Goal: Task Accomplishment & Management: Use online tool/utility

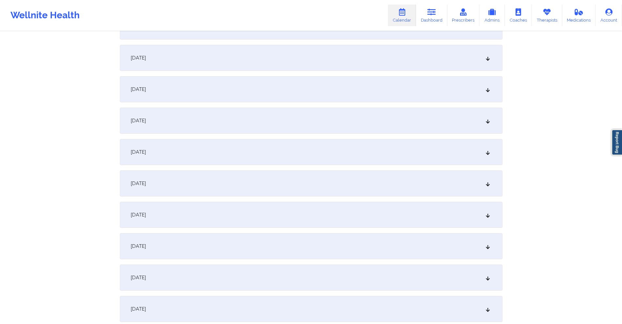
scroll to position [621, 0]
click at [304, 205] on div "[DATE]" at bounding box center [311, 212] width 383 height 26
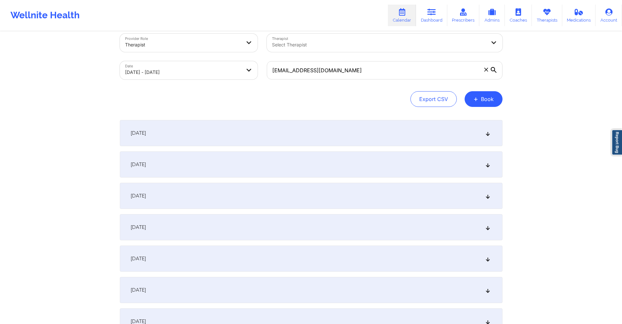
scroll to position [0, 0]
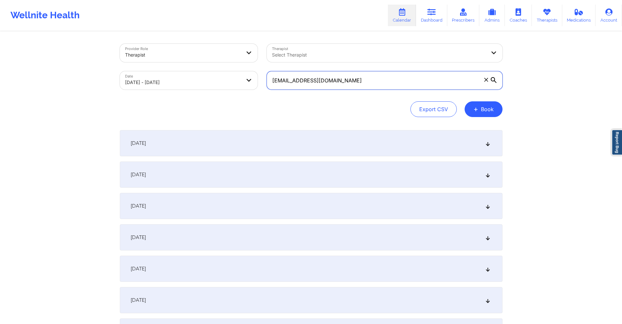
click at [391, 81] on input "millerjamice20@gmail.com" at bounding box center [385, 80] width 236 height 18
click at [391, 80] on input "millerjamice20@gmail.com" at bounding box center [385, 80] width 236 height 18
paste input "tanya.nickel@twomen"
click at [222, 297] on div "September 6, 2025" at bounding box center [311, 300] width 383 height 26
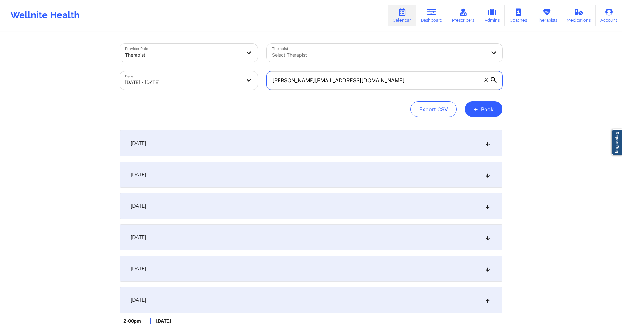
click at [381, 78] on input "tanya.nickel@twomen.com" at bounding box center [385, 80] width 236 height 18
paste input "+12254369232"
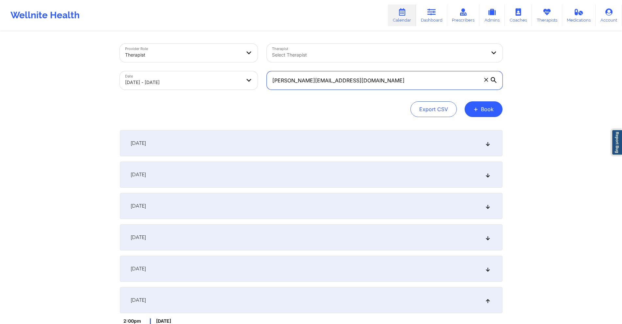
paste input "kenhoneyb@icloud"
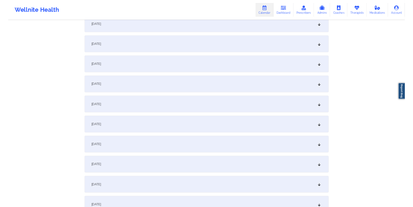
scroll to position [1013, 0]
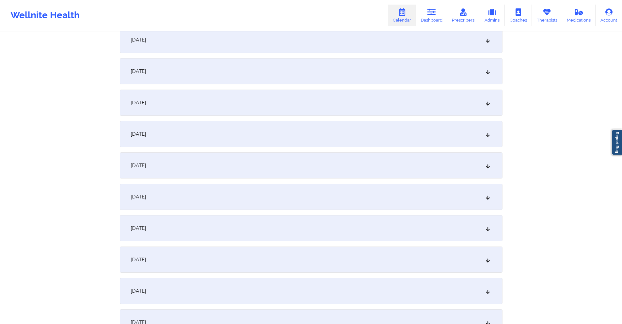
click at [227, 96] on div "October 2, 2025" at bounding box center [311, 103] width 383 height 26
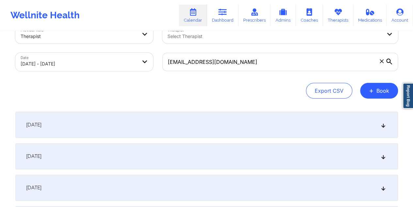
scroll to position [0, 0]
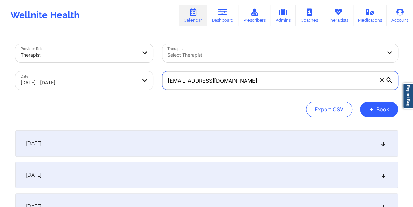
click at [223, 79] on input "kenhoneyb@icloud.com" at bounding box center [280, 80] width 236 height 18
paste input "jgarten22@gmail"
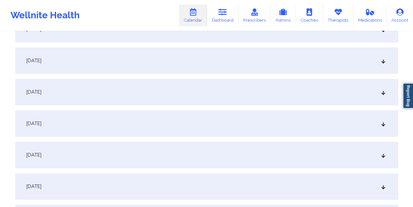
scroll to position [294, 0]
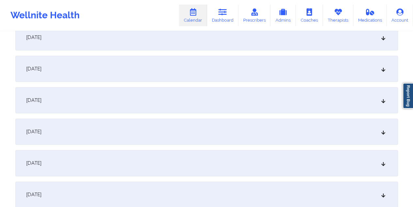
click at [158, 70] on div "September 8, 2025" at bounding box center [206, 69] width 383 height 26
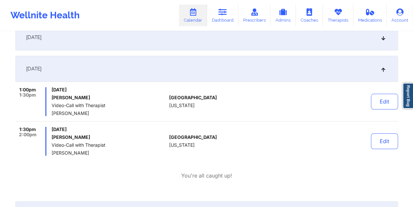
scroll to position [0, 0]
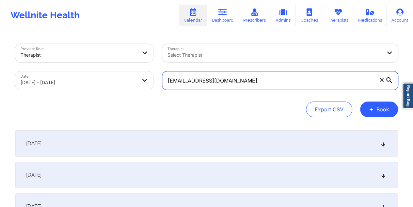
click at [200, 82] on input "jgarten22@gmail.com" at bounding box center [280, 80] width 236 height 18
paste input "sabrinalcharlotte"
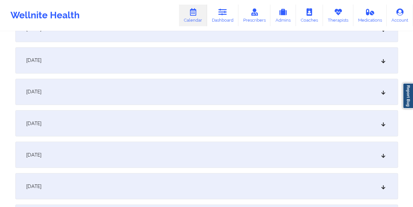
scroll to position [1257, 0]
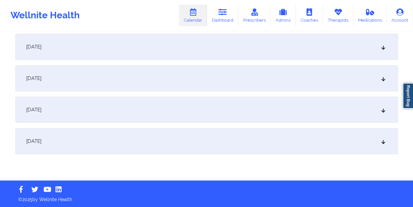
type input "sabrinalcharlotte@gmail.com"
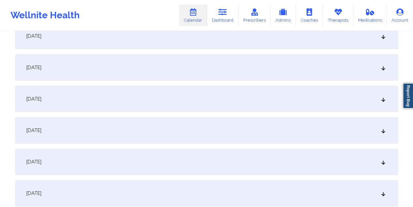
scroll to position [338, 0]
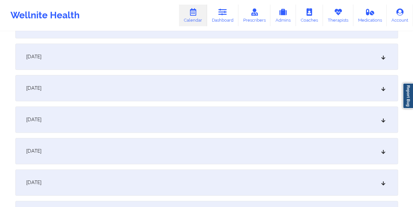
click at [154, 145] on div "September 12, 2025" at bounding box center [206, 151] width 383 height 26
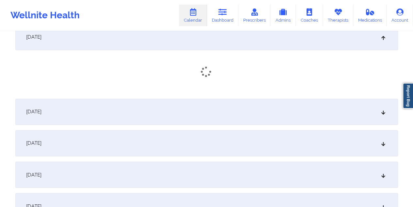
scroll to position [452, 0]
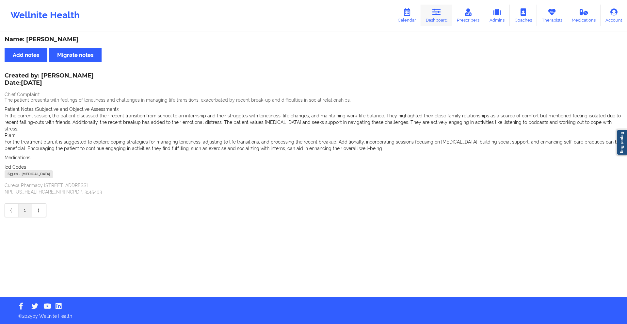
drag, startPoint x: 0, startPoint y: 0, endPoint x: 439, endPoint y: 9, distance: 439.3
click at [439, 9] on icon at bounding box center [437, 11] width 8 height 7
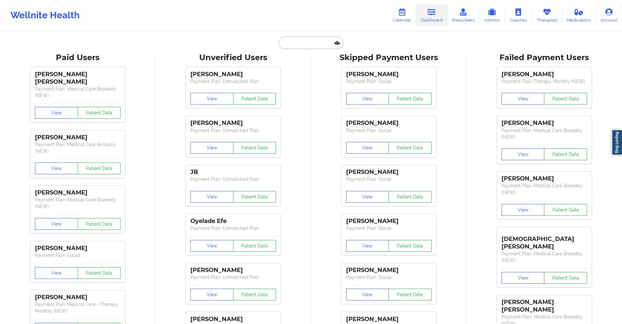
click at [325, 44] on input "text" at bounding box center [311, 43] width 65 height 12
paste input "[PERSON_NAME][EMAIL_ADDRESS][DOMAIN_NAME]"
type input "[PERSON_NAME][EMAIL_ADDRESS][DOMAIN_NAME]"
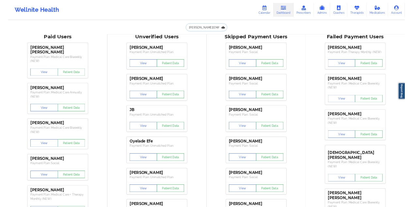
scroll to position [0, 5]
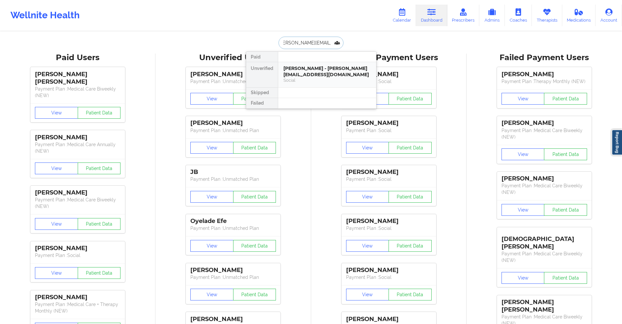
click at [306, 72] on div "Tanya NIckel - tanya.nickel@twomen.com" at bounding box center [328, 71] width 88 height 12
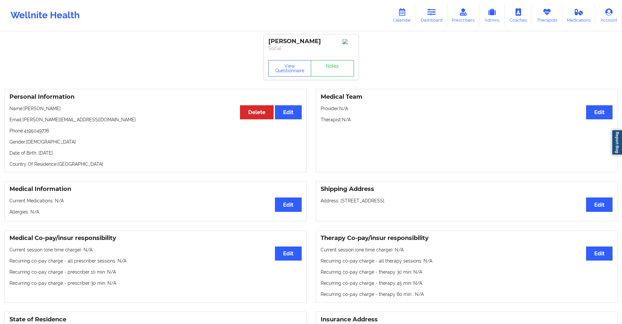
click at [331, 71] on link "Notes" at bounding box center [332, 68] width 43 height 16
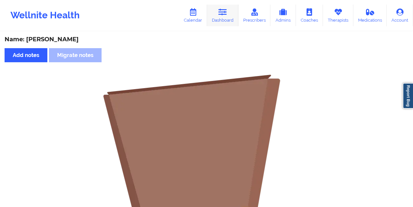
click at [223, 10] on icon at bounding box center [223, 11] width 8 height 7
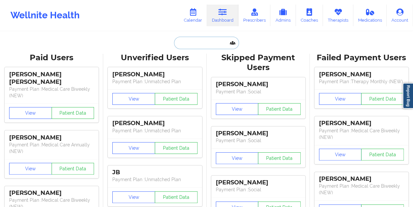
click at [212, 44] on input "text" at bounding box center [206, 43] width 65 height 12
paste input "jgarten22@gmail.com"
type input "jgarten22@gmail.com"
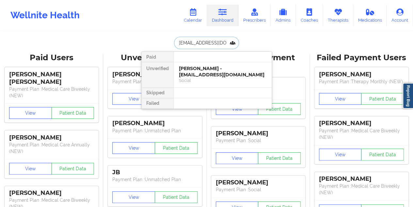
click at [205, 69] on div "[PERSON_NAME] - [EMAIL_ADDRESS][DOMAIN_NAME]" at bounding box center [223, 71] width 88 height 12
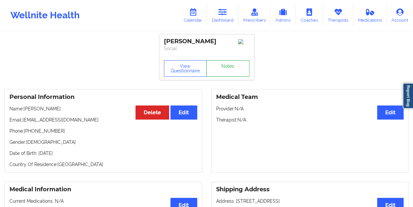
click at [220, 73] on link "Notes" at bounding box center [228, 68] width 43 height 16
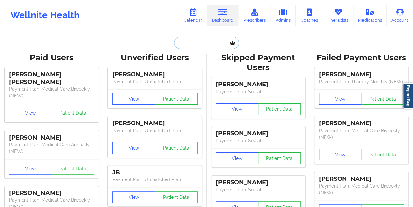
click at [192, 43] on input "text" at bounding box center [206, 43] width 65 height 12
paste input "MAGELLAN ID IS 924193389EP Let patient in ?Yes Coverage plan:MARKET PLACE EXCHA…"
type input "MAGELLAN ID IS 924193389EP Let patient in ?Yes Coverage plan:MARKET PLACE EXCHA…"
paste input "[EMAIL_ADDRESS][DOMAIN_NAME]"
type input "[EMAIL_ADDRESS][DOMAIN_NAME]"
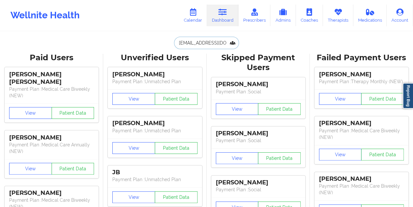
scroll to position [0, 8]
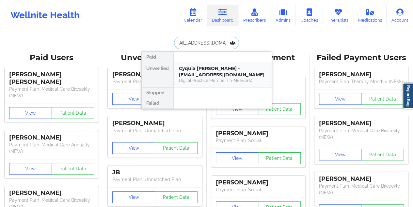
click at [197, 71] on div "Cyquia [PERSON_NAME] - [EMAIL_ADDRESS][DOMAIN_NAME]" at bounding box center [223, 71] width 88 height 12
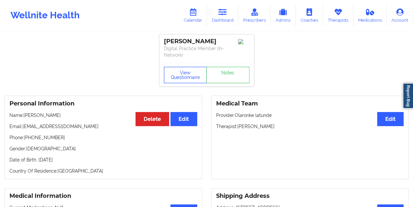
click at [189, 70] on button "View Questionnaire" at bounding box center [185, 75] width 43 height 16
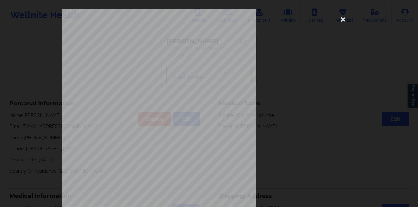
scroll to position [105, 0]
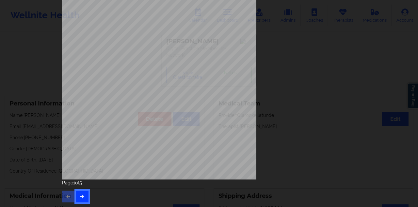
click at [82, 195] on icon "button" at bounding box center [82, 196] width 6 height 4
click at [84, 195] on button "button" at bounding box center [82, 196] width 13 height 12
click at [79, 198] on icon "button" at bounding box center [82, 196] width 6 height 4
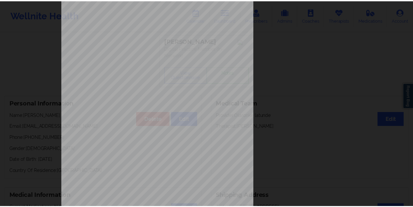
scroll to position [0, 0]
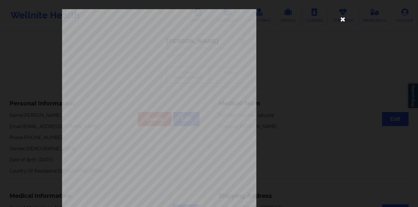
click at [340, 19] on icon at bounding box center [343, 19] width 10 height 10
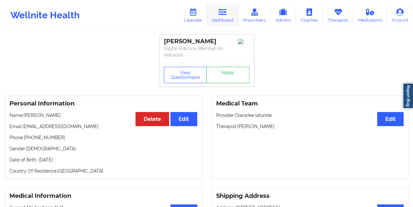
click at [224, 14] on icon at bounding box center [223, 11] width 8 height 7
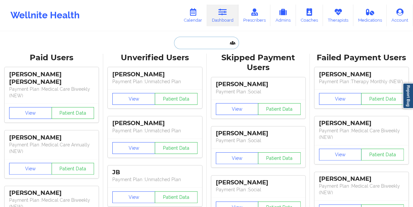
click at [213, 42] on input "text" at bounding box center [206, 43] width 65 height 12
paste input "[PHONE_NUMBER]"
type input "[PHONE_NUMBER]"
click at [208, 44] on input "text" at bounding box center [206, 43] width 65 height 12
paste input "[EMAIL_ADDRESS][DOMAIN_NAME]"
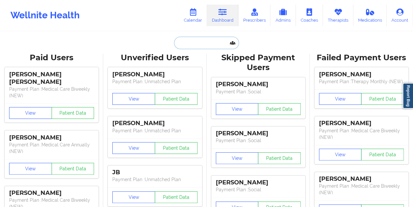
type input "[EMAIL_ADDRESS][DOMAIN_NAME]"
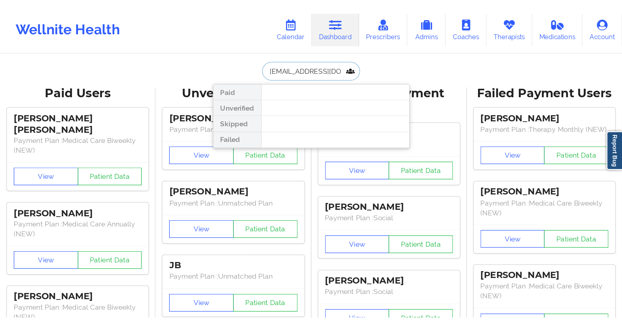
scroll to position [0, 4]
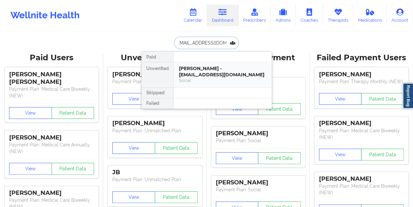
click at [205, 70] on div "[PERSON_NAME] - [EMAIL_ADDRESS][DOMAIN_NAME]" at bounding box center [223, 71] width 88 height 12
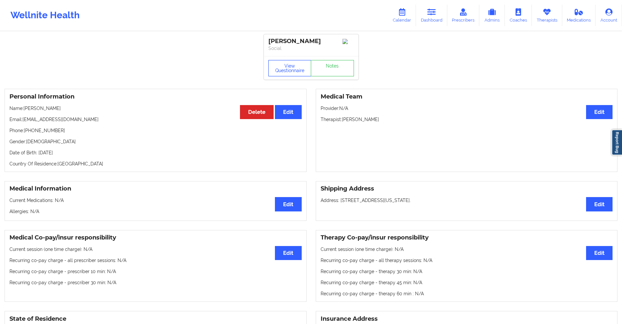
click at [288, 71] on button "View Questionnaire" at bounding box center [290, 68] width 43 height 16
click at [337, 67] on link "Notes" at bounding box center [332, 68] width 43 height 16
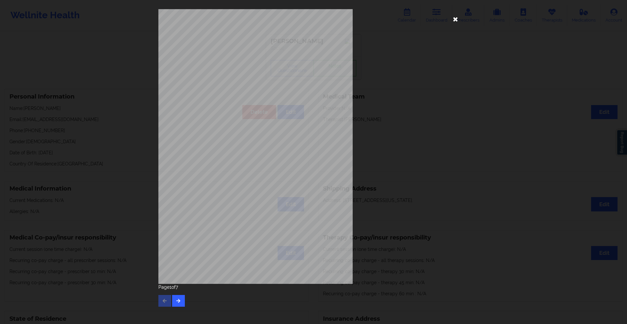
click at [413, 18] on icon at bounding box center [456, 19] width 10 height 10
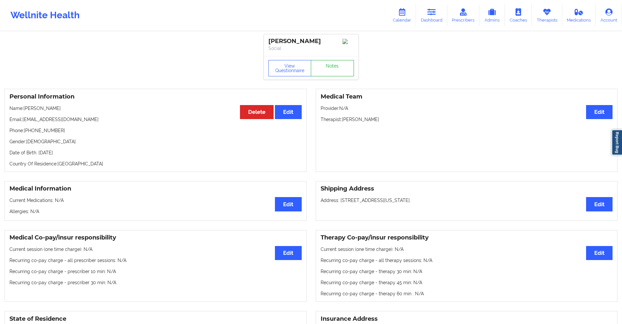
click at [341, 68] on link "Notes" at bounding box center [332, 68] width 43 height 16
click at [287, 70] on button "View Questionnaire" at bounding box center [290, 68] width 43 height 16
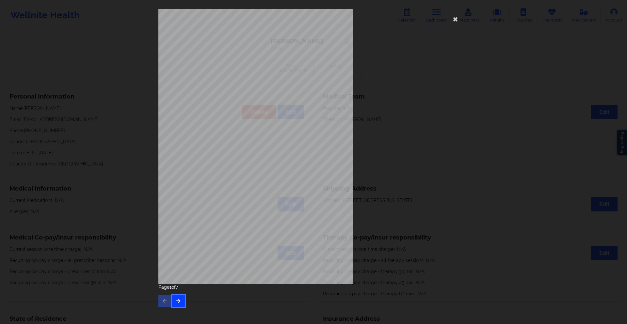
click at [176, 206] on button "button" at bounding box center [178, 301] width 13 height 12
click at [177, 206] on icon "button" at bounding box center [179, 301] width 6 height 4
click at [180, 206] on icon "button" at bounding box center [179, 301] width 6 height 4
click at [183, 206] on button "button" at bounding box center [178, 301] width 13 height 12
click at [178, 206] on icon "button" at bounding box center [179, 301] width 6 height 4
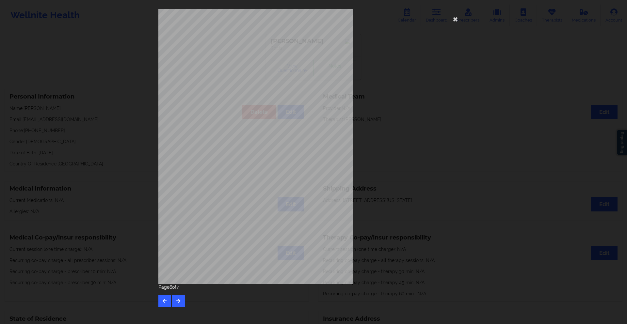
click at [128, 141] on div "Insurance company type details by patient commercial Insurance Member ID for pa…" at bounding box center [313, 162] width 627 height 324
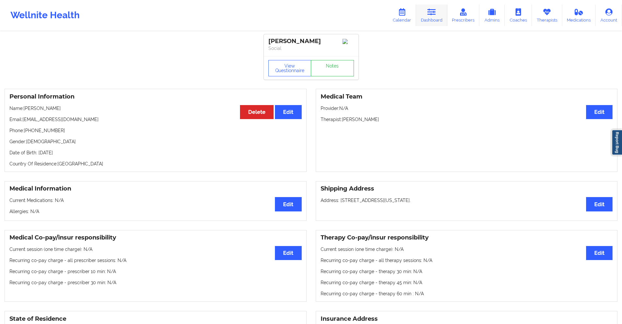
click at [413, 11] on icon at bounding box center [432, 11] width 8 height 7
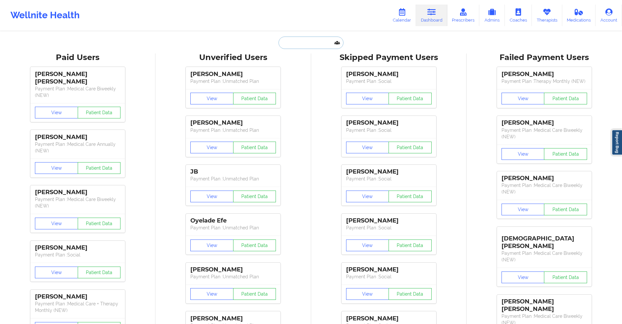
click at [318, 42] on input "text" at bounding box center [311, 43] width 65 height 12
paste input "[PERSON_NAME][EMAIL_ADDRESS][PERSON_NAME][DOMAIN_NAME]"
type input "[PERSON_NAME][EMAIL_ADDRESS][PERSON_NAME][DOMAIN_NAME]"
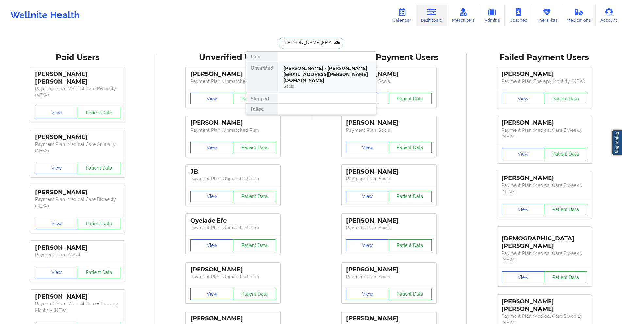
click at [322, 84] on div "Social" at bounding box center [328, 87] width 88 height 6
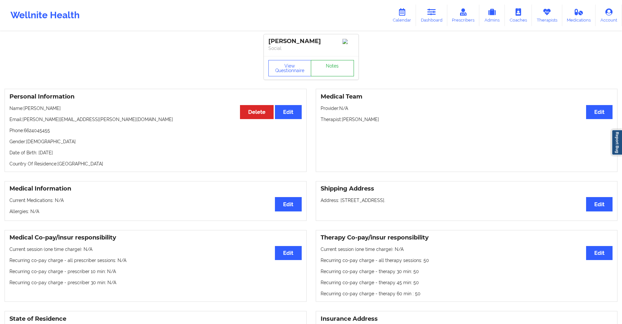
click at [322, 73] on link "Notes" at bounding box center [332, 68] width 43 height 16
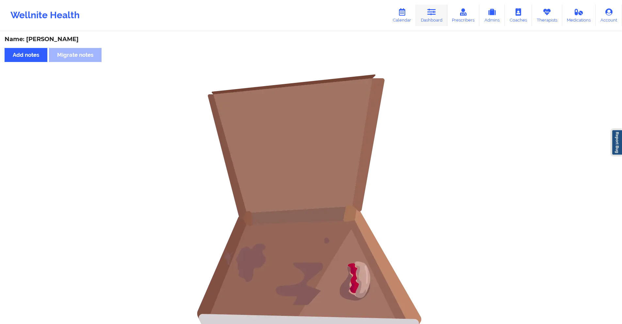
click at [413, 16] on icon at bounding box center [432, 11] width 8 height 7
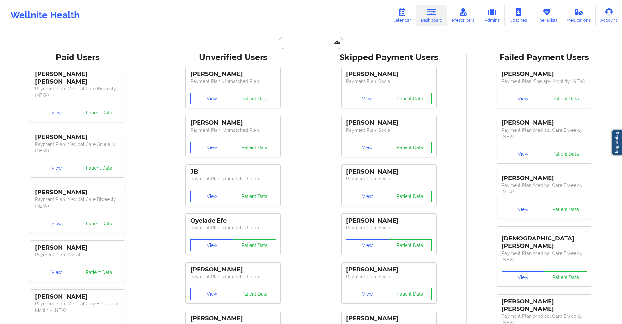
click at [317, 42] on input "text" at bounding box center [311, 43] width 65 height 12
paste input "[EMAIL_ADDRESS][PERSON_NAME][DOMAIN_NAME]"
click at [302, 44] on input "[EMAIL_ADDRESS][PERSON_NAME][DOMAIN_NAME]" at bounding box center [311, 43] width 65 height 12
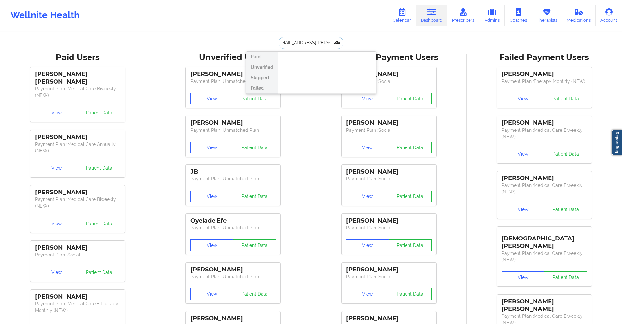
click at [302, 44] on input "[EMAIL_ADDRESS][PERSON_NAME][DOMAIN_NAME]" at bounding box center [311, 43] width 65 height 12
click at [295, 41] on input "[EMAIL_ADDRESS][PERSON_NAME][DOMAIN_NAME]" at bounding box center [311, 43] width 65 height 12
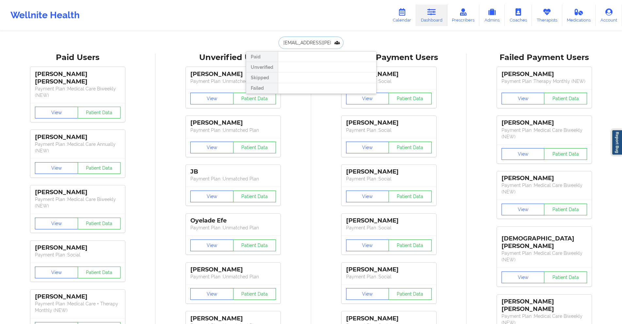
click at [306, 39] on input "[EMAIL_ADDRESS][PERSON_NAME][DOMAIN_NAME]" at bounding box center [311, 43] width 65 height 12
paste input "[PERSON_NAME]"
type input "[PERSON_NAME]"
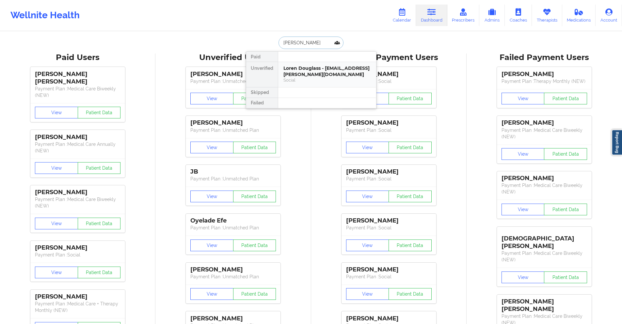
click at [314, 72] on div "Loren Douglass - [EMAIL_ADDRESS][PERSON_NAME][DOMAIN_NAME]" at bounding box center [328, 71] width 88 height 12
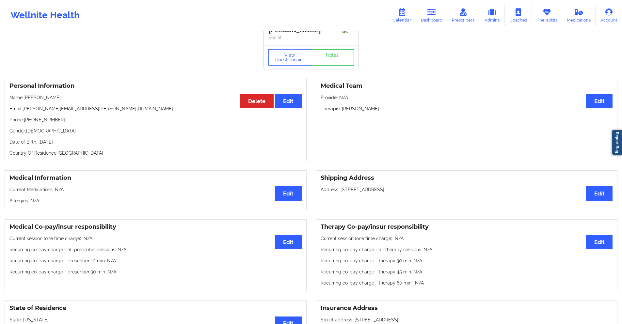
scroll to position [10, 0]
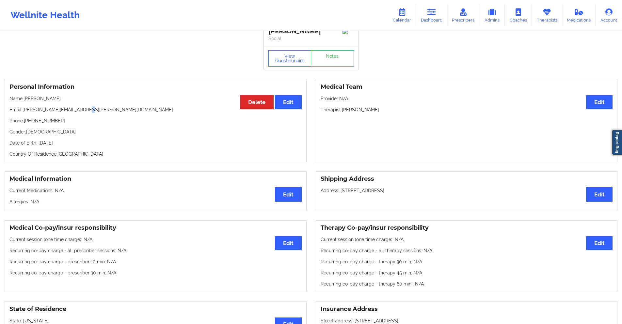
drag, startPoint x: 79, startPoint y: 111, endPoint x: 33, endPoint y: 113, distance: 46.7
click at [32, 113] on p "Email: [PERSON_NAME][EMAIL_ADDRESS][PERSON_NAME][DOMAIN_NAME]" at bounding box center [155, 110] width 292 height 7
click at [33, 113] on p "Email: [PERSON_NAME][EMAIL_ADDRESS][PERSON_NAME][DOMAIN_NAME]" at bounding box center [155, 110] width 292 height 7
click at [60, 111] on p "Email: [PERSON_NAME][EMAIL_ADDRESS][PERSON_NAME][DOMAIN_NAME]" at bounding box center [155, 110] width 292 height 7
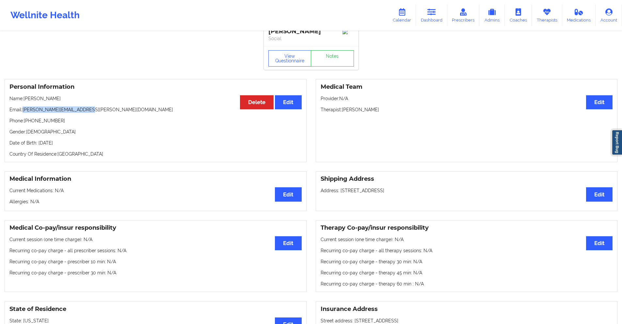
drag, startPoint x: 82, startPoint y: 112, endPoint x: 46, endPoint y: 115, distance: 36.7
click at [23, 111] on p "Email: [PERSON_NAME][EMAIL_ADDRESS][PERSON_NAME][DOMAIN_NAME]" at bounding box center [155, 110] width 292 height 7
copy p "[PERSON_NAME][EMAIL_ADDRESS][PERSON_NAME][DOMAIN_NAME]"
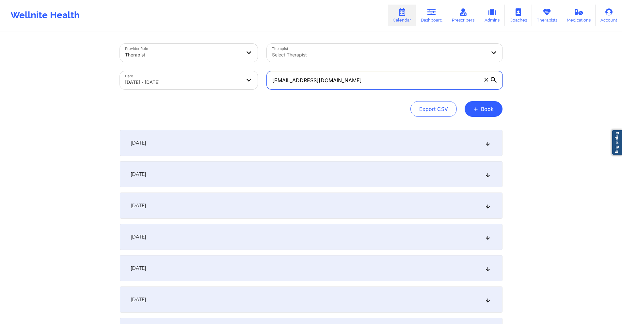
click at [371, 87] on input "[EMAIL_ADDRESS][DOMAIN_NAME]" at bounding box center [385, 80] width 236 height 18
click at [371, 86] on input "[EMAIL_ADDRESS][DOMAIN_NAME]" at bounding box center [385, 80] width 236 height 18
paste input "m1club"
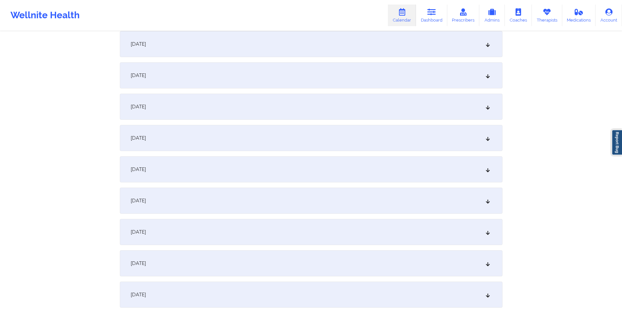
scroll to position [1111, 0]
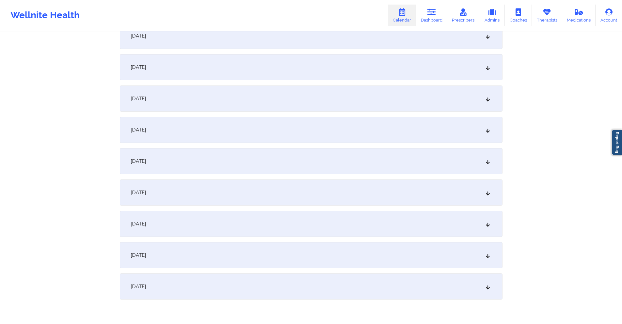
click at [231, 206] on div "[DATE]" at bounding box center [311, 224] width 383 height 26
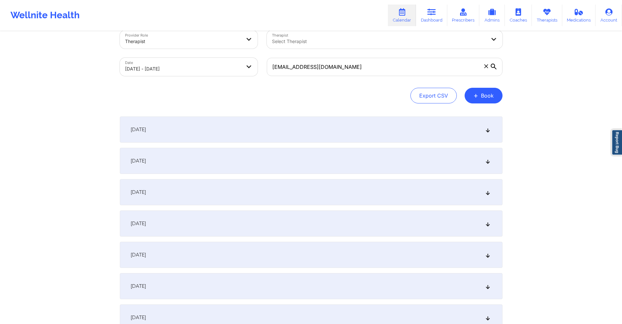
scroll to position [0, 0]
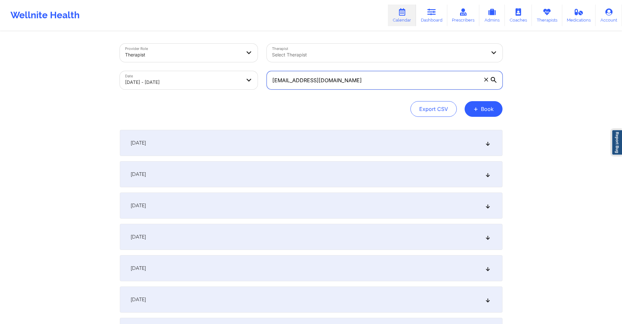
click at [337, 82] on input "sam1club@gmail.com" at bounding box center [385, 80] width 236 height 18
paste input "jill.stover@awginc"
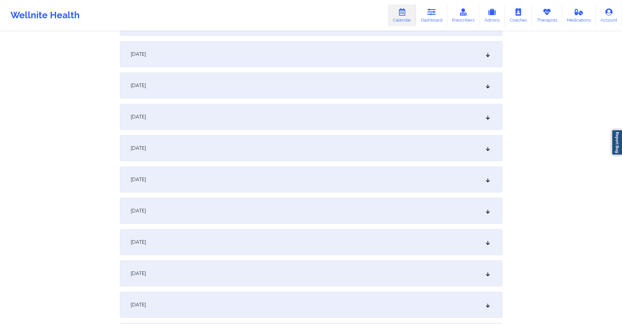
scroll to position [229, 0]
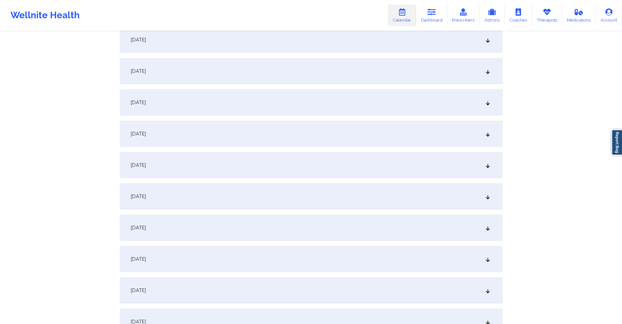
click at [285, 168] on div "September 9, 2025" at bounding box center [311, 165] width 383 height 26
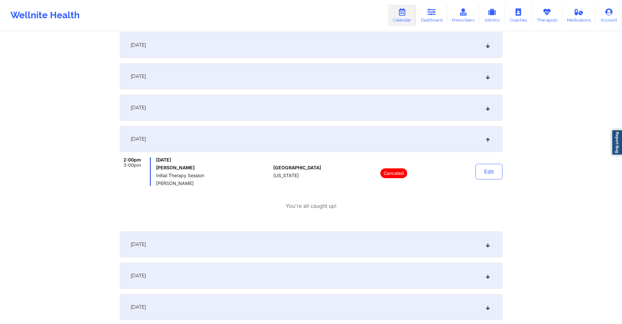
scroll to position [294, 0]
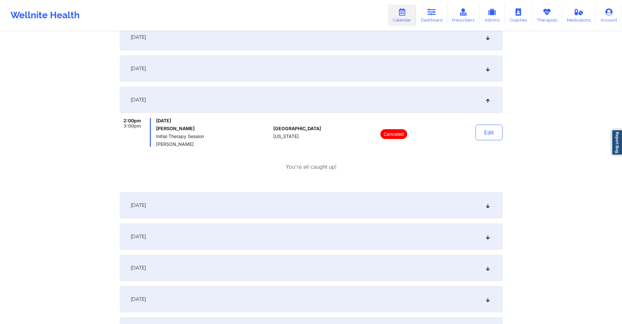
click at [275, 202] on div "September 10, 2025" at bounding box center [311, 205] width 383 height 26
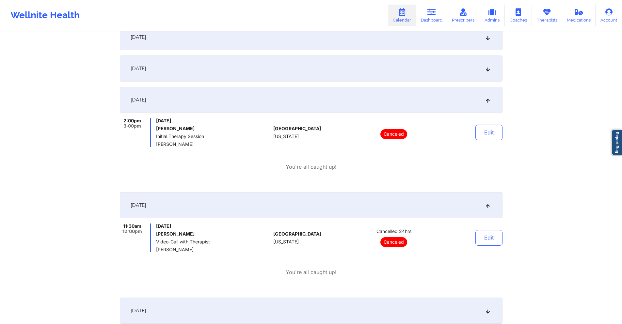
scroll to position [425, 0]
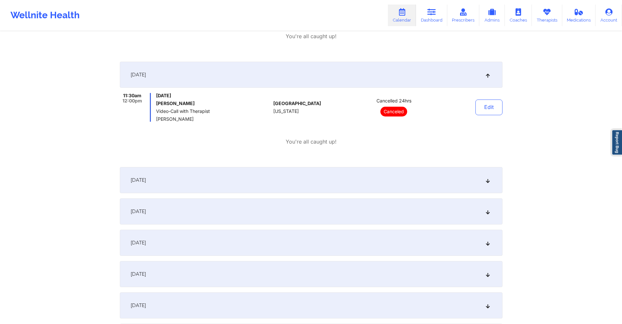
click at [300, 179] on div "September 11, 2025" at bounding box center [311, 180] width 383 height 26
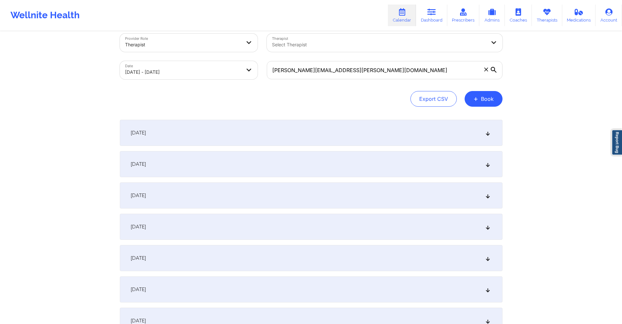
scroll to position [0, 0]
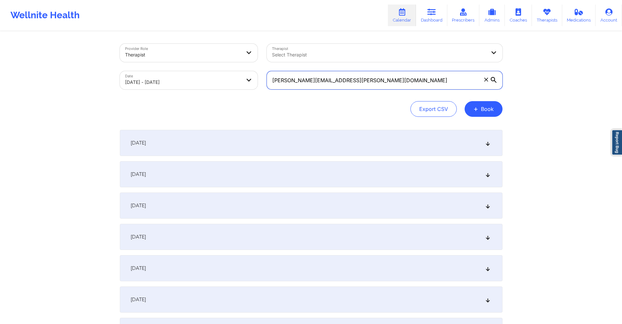
click at [342, 80] on input "[PERSON_NAME][EMAIL_ADDRESS][PERSON_NAME][DOMAIN_NAME]" at bounding box center [385, 80] width 236 height 18
paste input "loen.r.douglass@gmail"
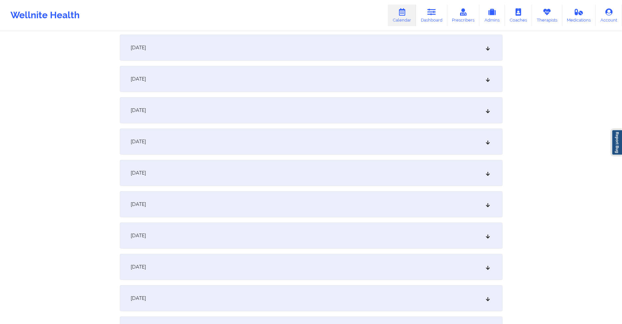
scroll to position [196, 0]
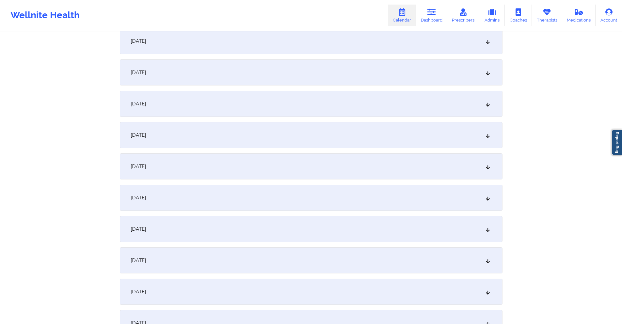
click at [258, 193] on div "September 9, 2025" at bounding box center [311, 198] width 383 height 26
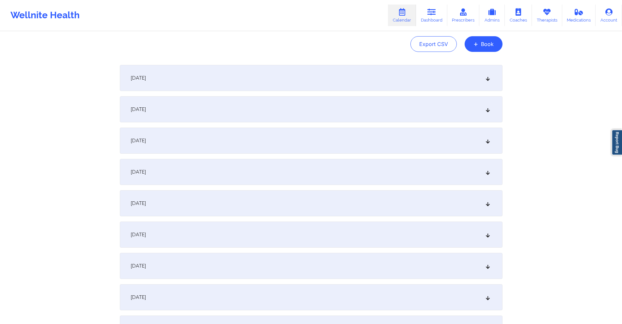
scroll to position [0, 0]
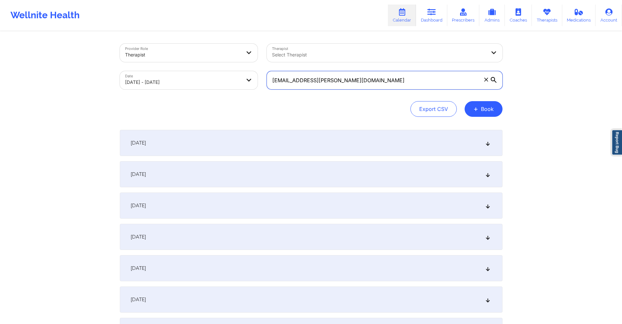
click at [348, 81] on input "[EMAIL_ADDRESS][PERSON_NAME][DOMAIN_NAME]" at bounding box center [385, 80] width 236 height 18
click at [346, 81] on input "[EMAIL_ADDRESS][PERSON_NAME][DOMAIN_NAME]" at bounding box center [385, 80] width 236 height 18
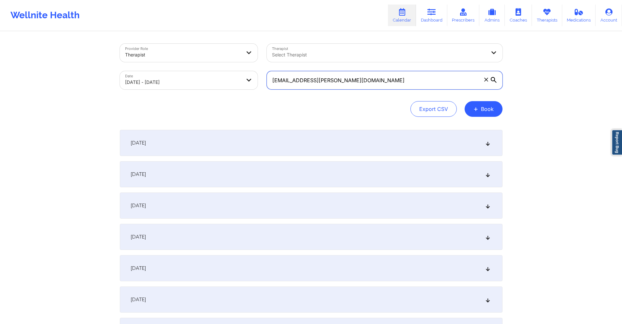
click at [346, 81] on input "[EMAIL_ADDRESS][PERSON_NAME][DOMAIN_NAME]" at bounding box center [385, 80] width 236 height 18
paste input "r"
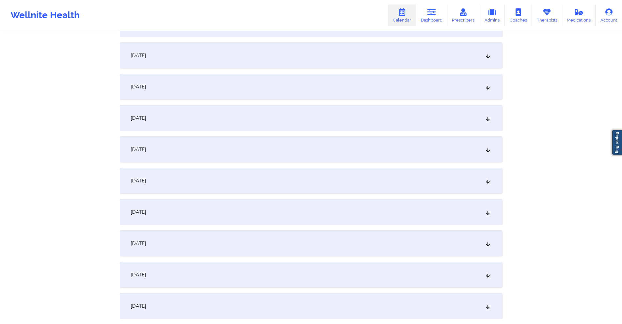
scroll to position [327, 0]
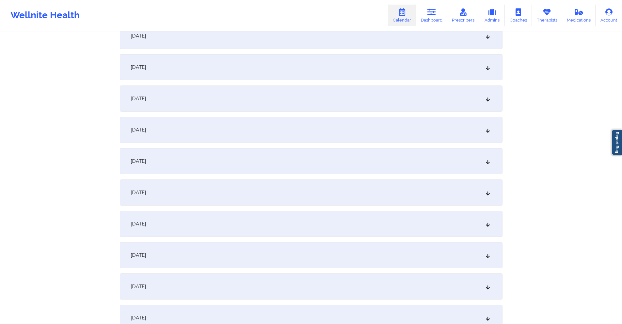
click at [240, 65] on div "September 9, 2025" at bounding box center [311, 67] width 383 height 26
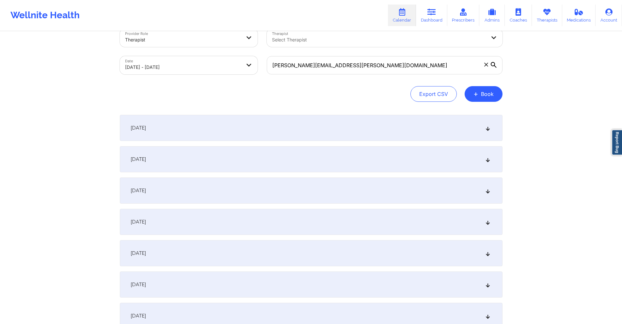
scroll to position [0, 0]
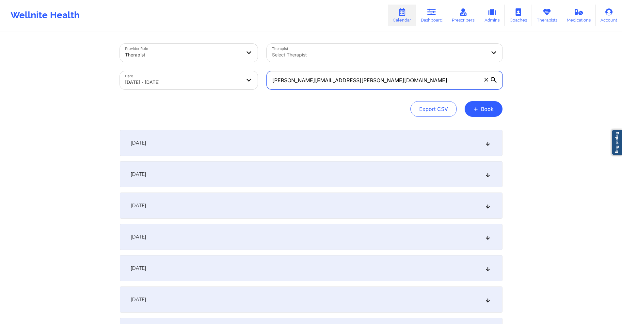
click at [330, 82] on input "[PERSON_NAME][EMAIL_ADDRESS][PERSON_NAME][DOMAIN_NAME]" at bounding box center [385, 80] width 236 height 18
paste input "tamikalg"
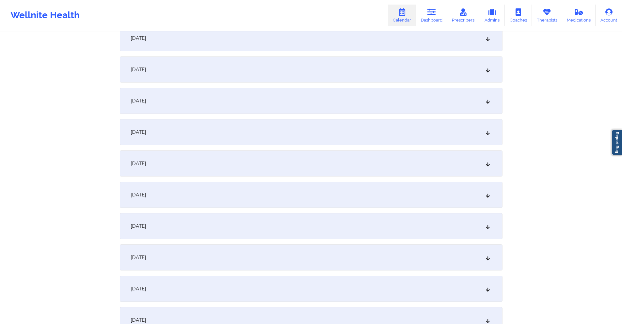
scroll to position [359, 0]
click at [212, 149] on div "September 13, 2025" at bounding box center [311, 160] width 383 height 26
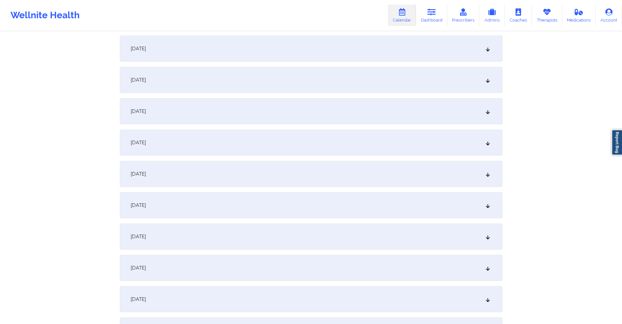
scroll to position [0, 0]
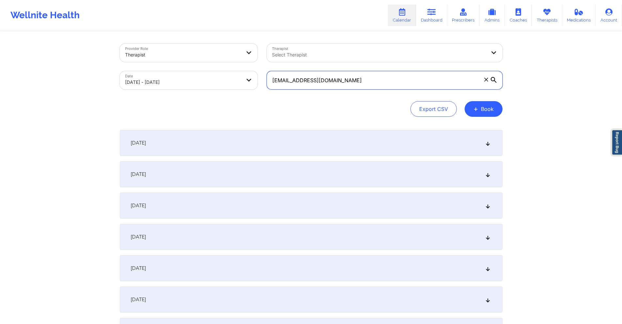
click at [312, 79] on input "tamikalg@gmail.com" at bounding box center [385, 80] width 236 height 18
paste input "cshoyte"
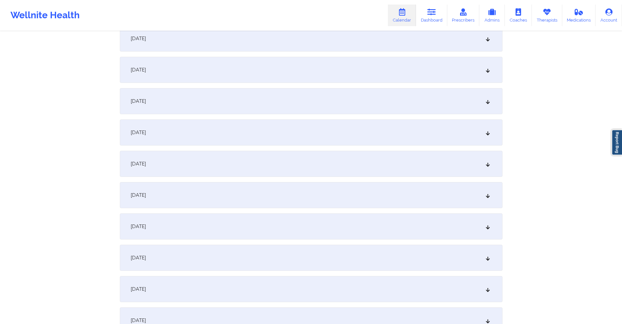
scroll to position [1139, 0]
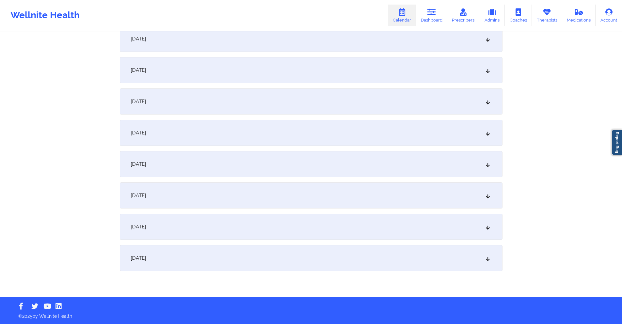
type input "cshoyte@gmail.com"
click at [234, 95] on div "October 6, 2025" at bounding box center [311, 102] width 383 height 26
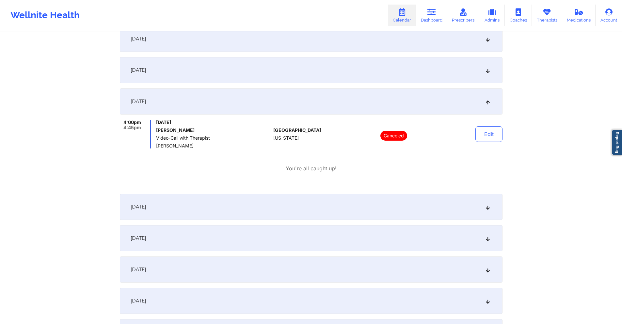
click at [242, 201] on div "October 7, 2025" at bounding box center [311, 207] width 383 height 26
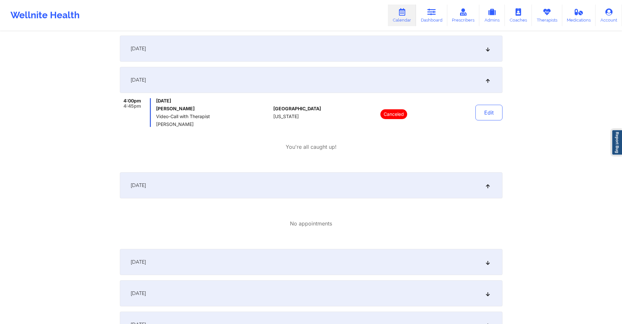
scroll to position [1237, 0]
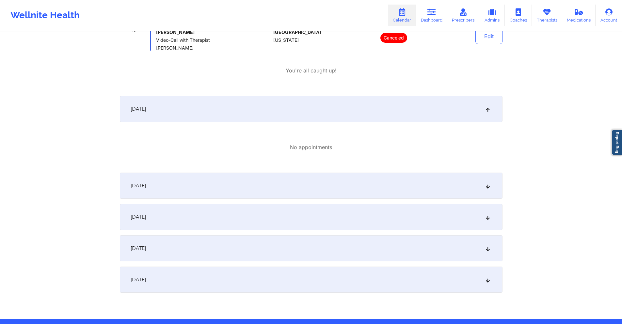
click at [248, 189] on div "October 8, 2025" at bounding box center [311, 186] width 383 height 26
